Goal: Task Accomplishment & Management: Complete application form

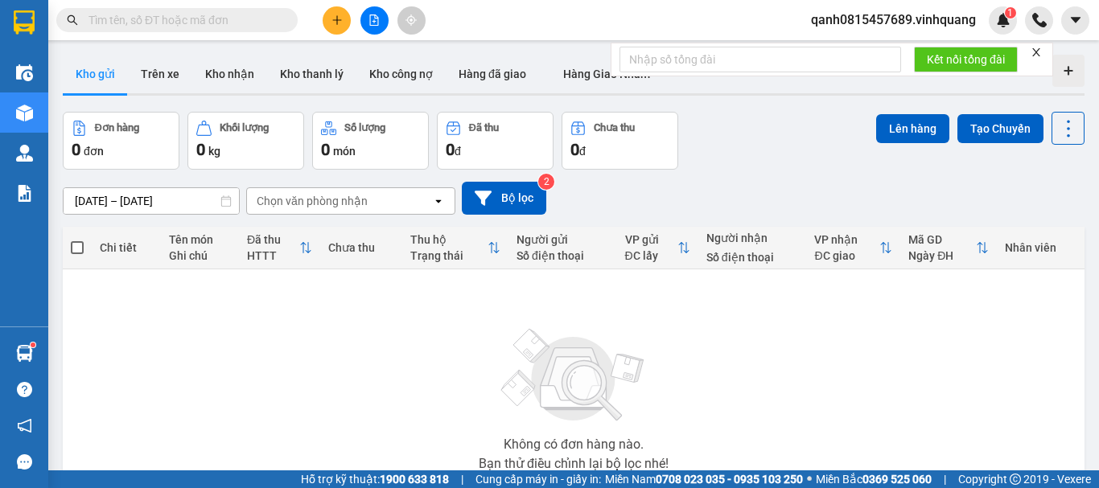
click at [185, 19] on input "text" at bounding box center [184, 20] width 190 height 18
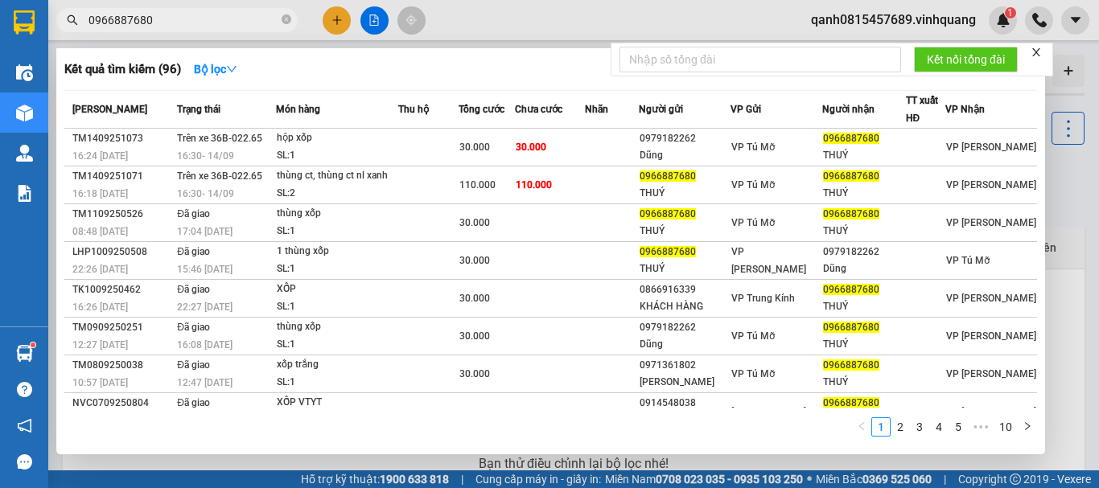
type input "0966887680"
click at [287, 20] on icon "close-circle" at bounding box center [287, 19] width 10 height 10
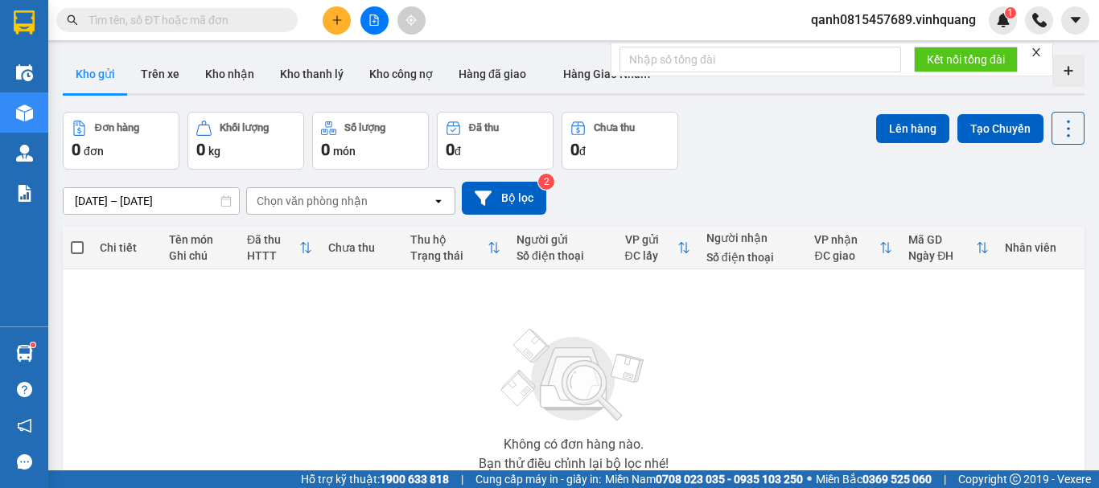
drag, startPoint x: 233, startPoint y: 28, endPoint x: 179, endPoint y: 22, distance: 55.1
click at [179, 22] on input "text" at bounding box center [184, 20] width 190 height 18
paste input "0979989589"
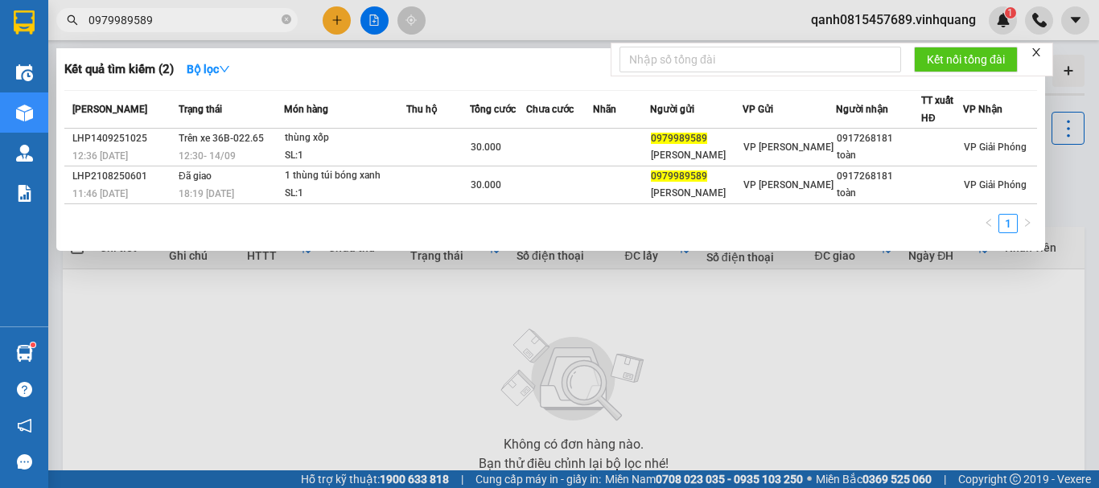
type input "0979989589"
click at [289, 19] on icon "close-circle" at bounding box center [287, 19] width 10 height 10
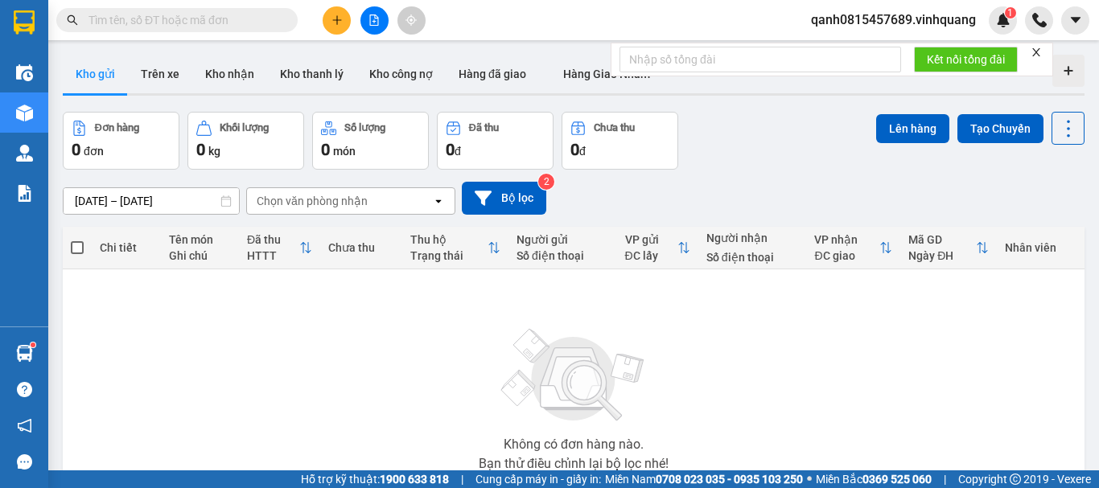
click at [207, 22] on input "text" at bounding box center [184, 20] width 190 height 18
paste input "0904979113"
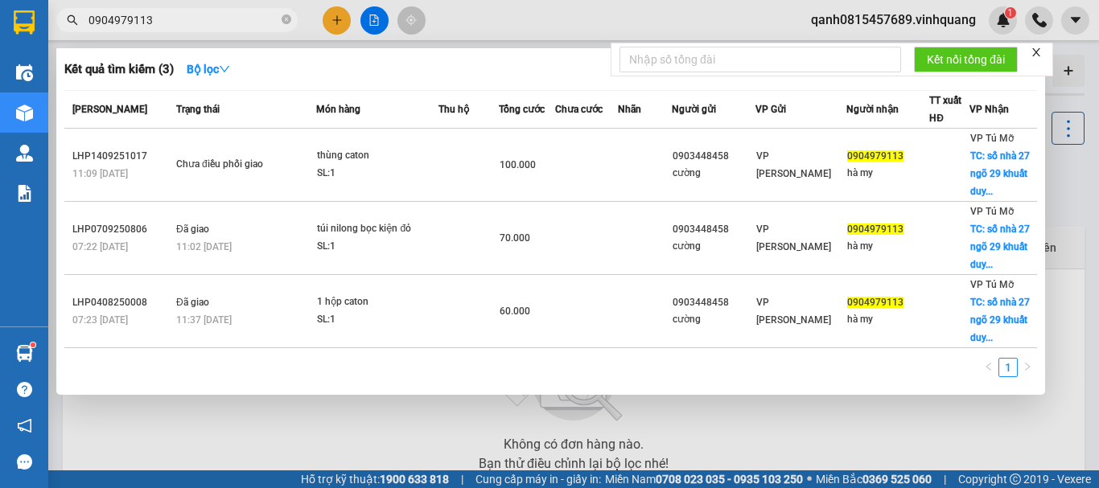
type input "0904979113"
click at [290, 23] on icon "close-circle" at bounding box center [287, 19] width 10 height 10
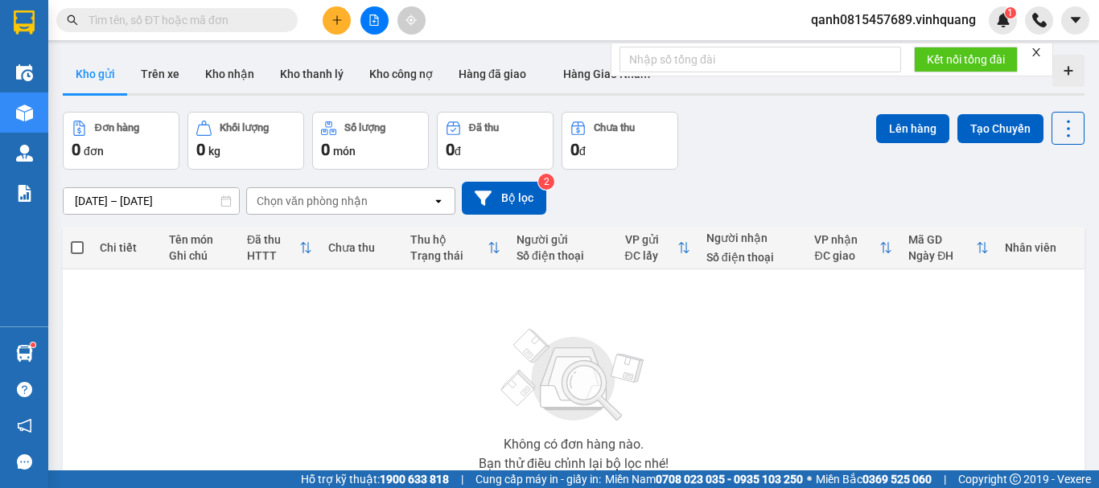
click at [233, 24] on input "text" at bounding box center [184, 20] width 190 height 18
paste input "0979989589"
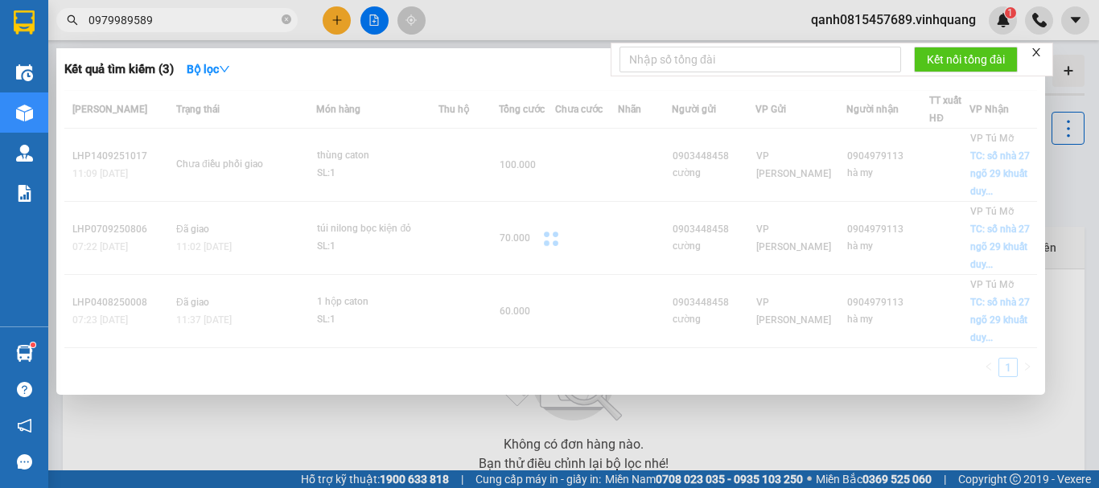
drag, startPoint x: 262, startPoint y: 8, endPoint x: 270, endPoint y: -66, distance: 74.6
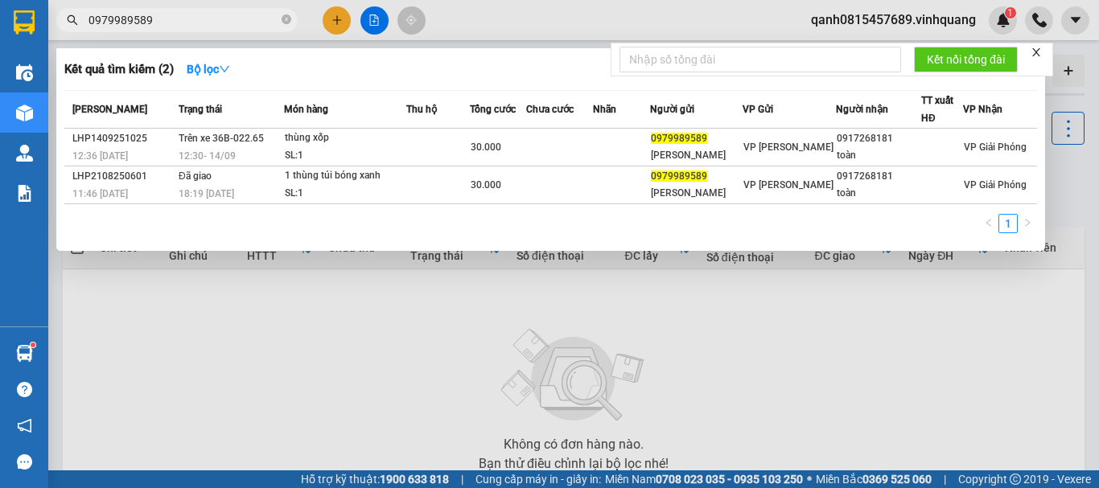
type input "0979989589"
click at [283, 20] on icon "close-circle" at bounding box center [287, 19] width 10 height 10
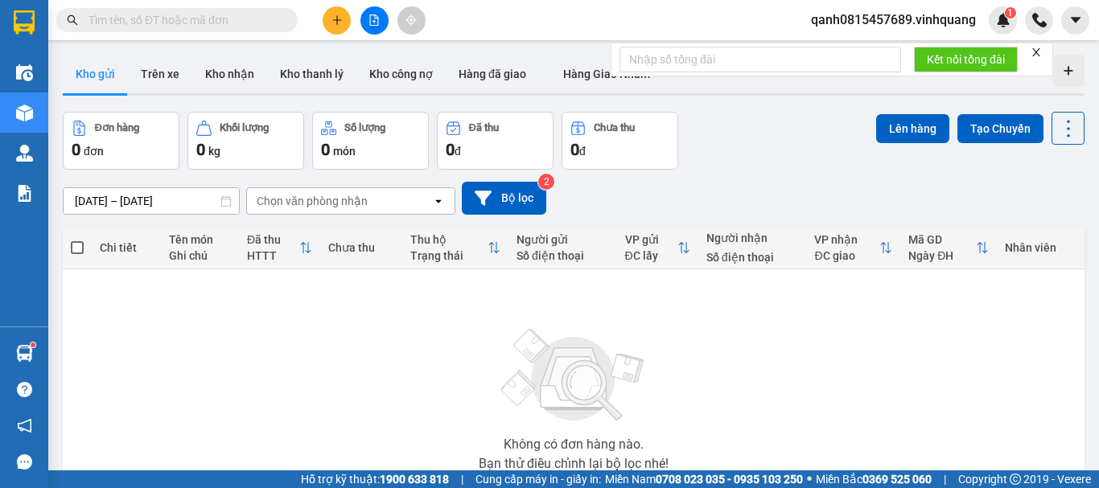
paste input "0931813636"
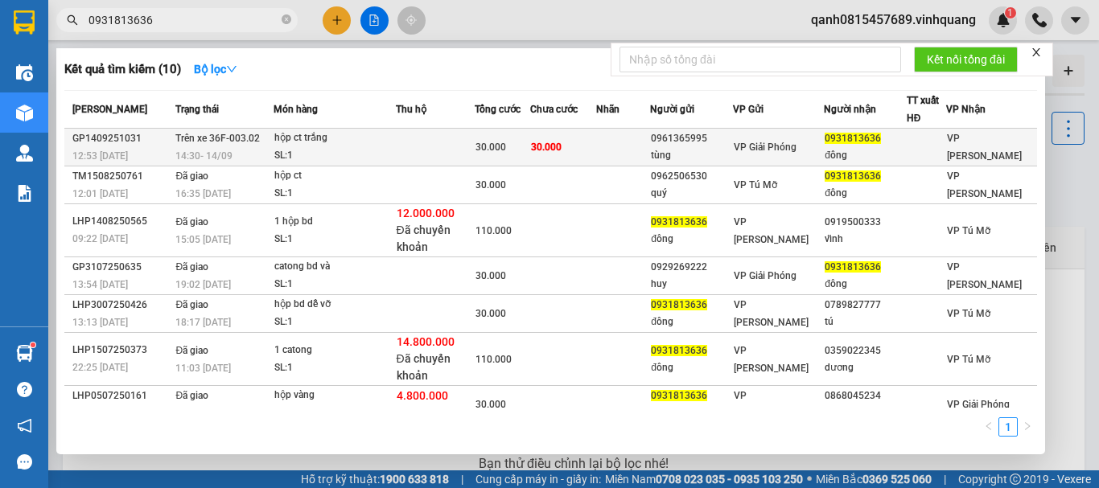
type input "0931813636"
click at [321, 150] on div "SL: 1" at bounding box center [334, 156] width 121 height 18
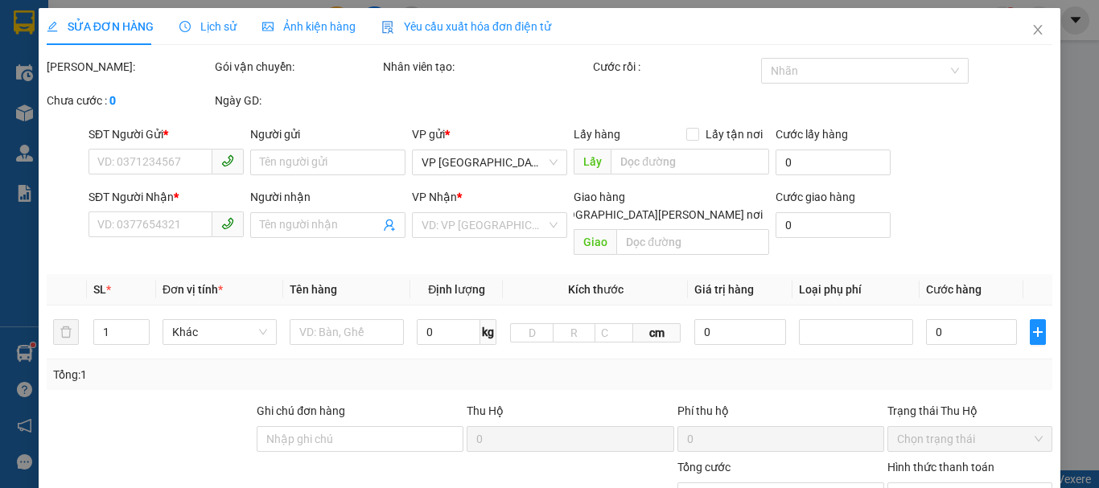
type input "0961365995"
type input "tùng"
type input "0931813636"
type input "đông"
type input "30.000"
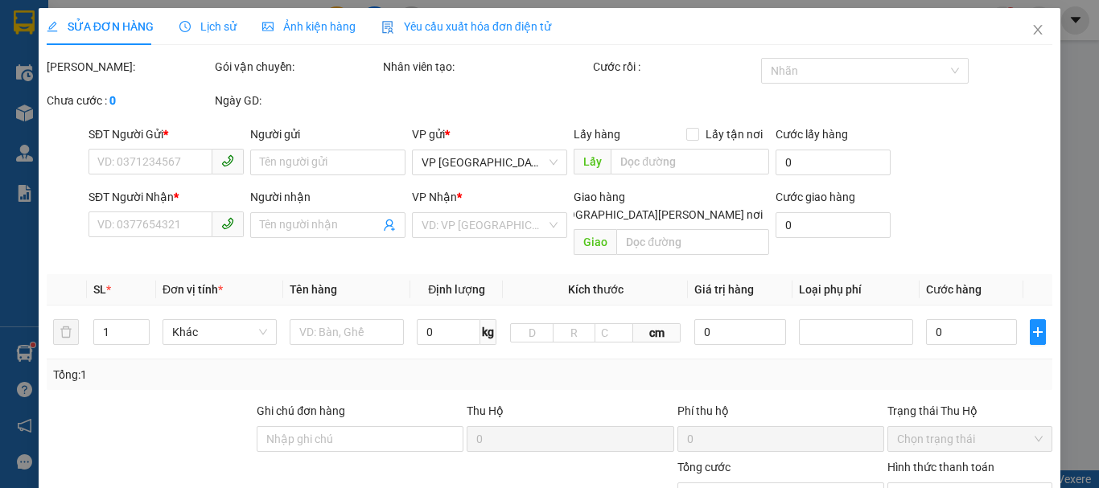
type input "30.000"
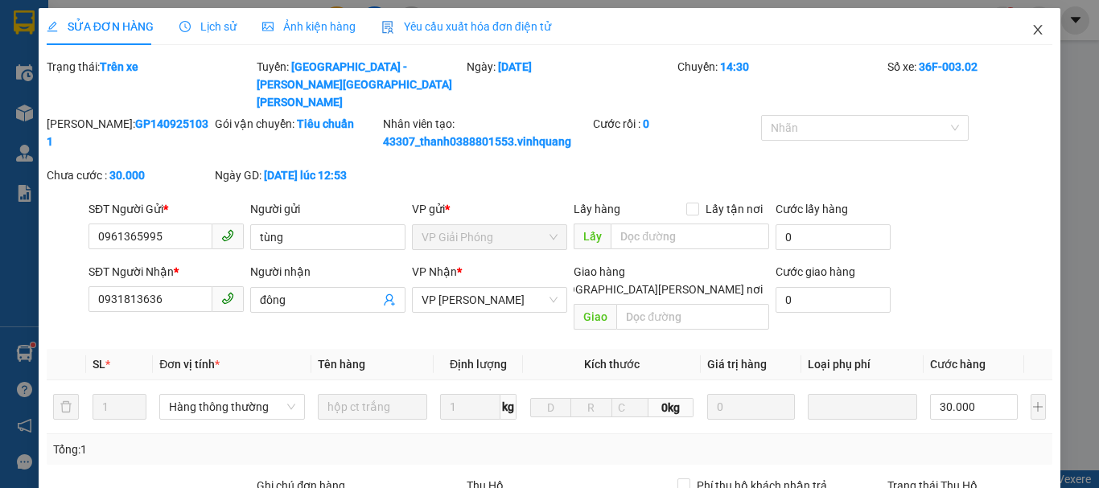
click at [1032, 28] on icon "close" at bounding box center [1038, 29] width 13 height 13
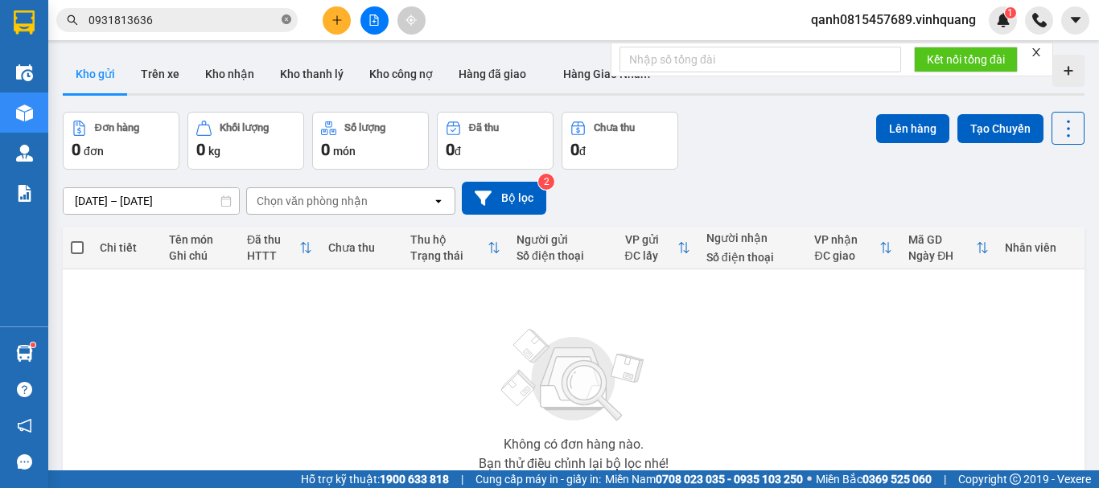
click at [285, 19] on icon "close-circle" at bounding box center [287, 19] width 10 height 10
click at [245, 19] on input "text" at bounding box center [184, 20] width 190 height 18
paste input "0904979113"
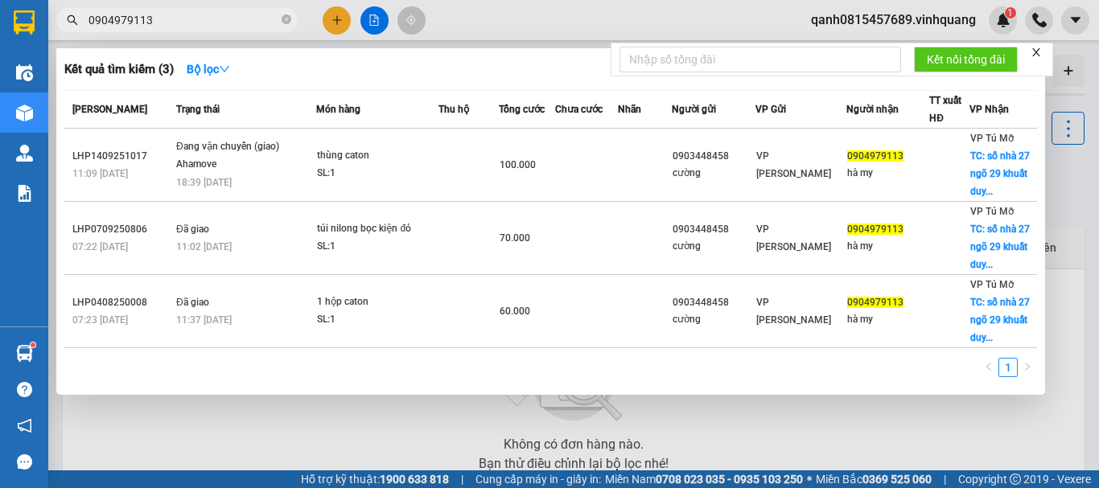
type input "0904979113"
click at [287, 23] on icon "close-circle" at bounding box center [287, 19] width 10 height 10
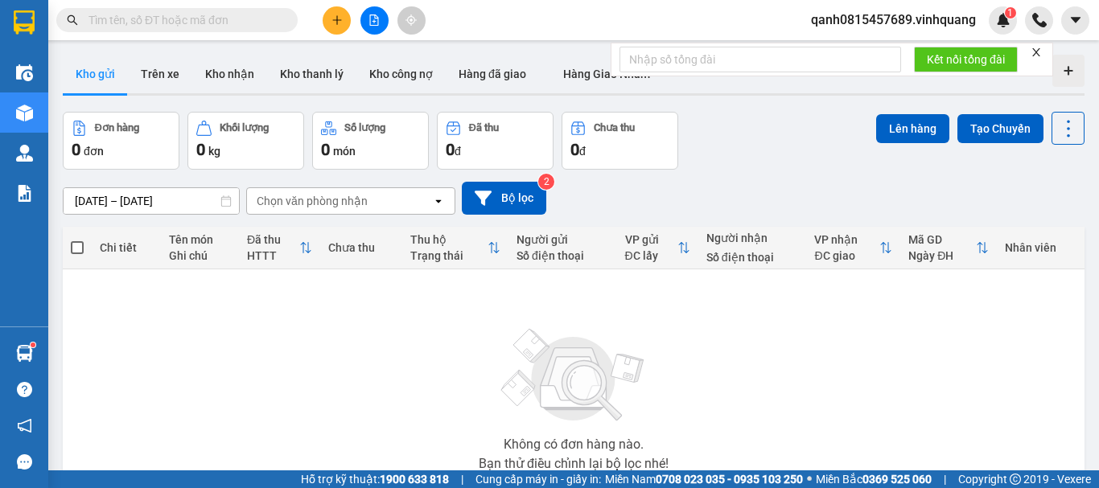
paste input "0943493269"
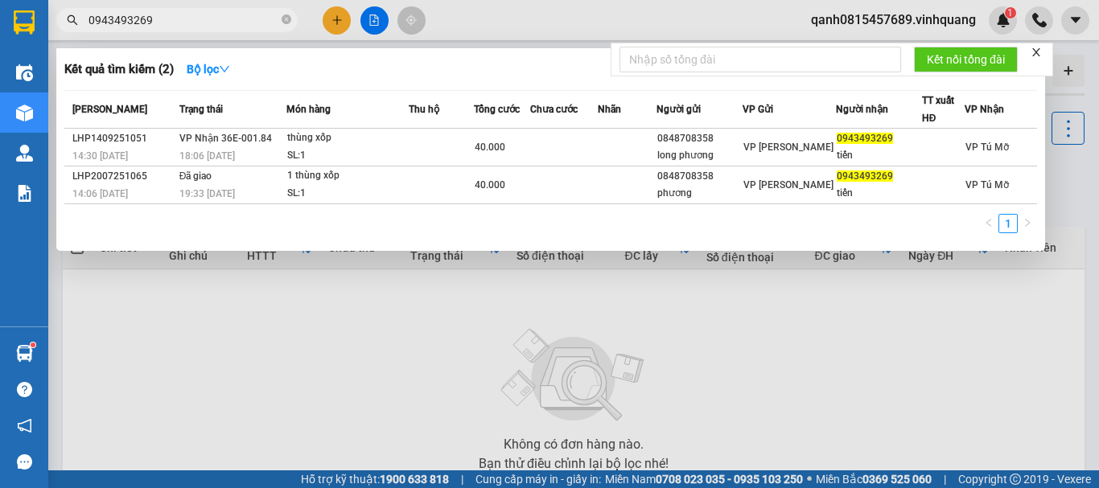
type input "0943493269"
click at [288, 20] on icon "close-circle" at bounding box center [287, 19] width 10 height 10
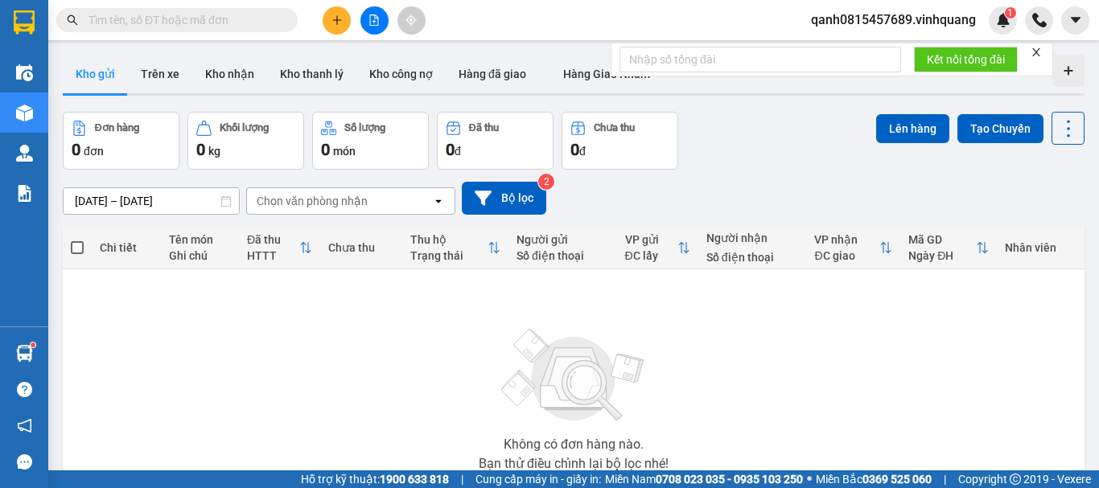
click at [245, 20] on input "text" at bounding box center [184, 20] width 190 height 18
paste input "0977758799"
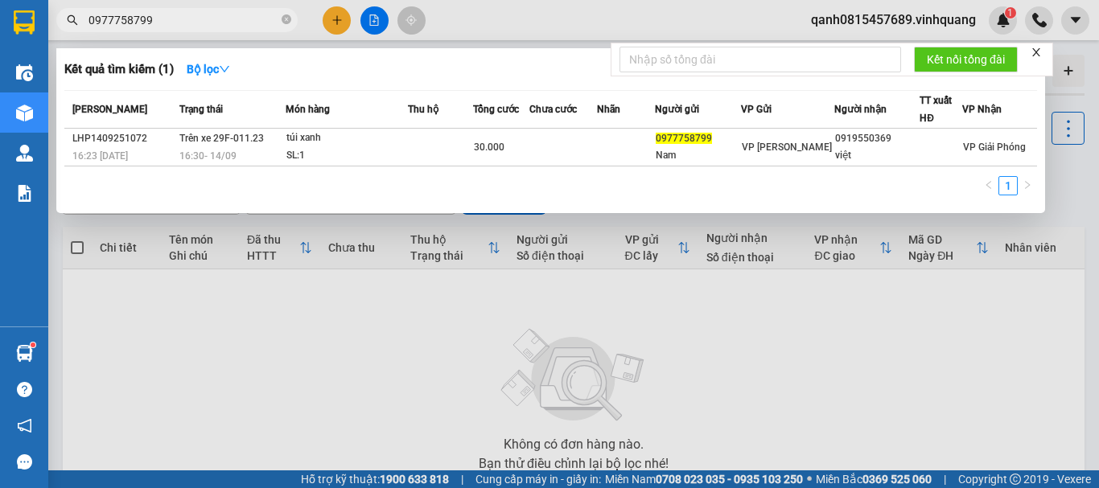
type input "0977758799"
